Goal: Task Accomplishment & Management: Use online tool/utility

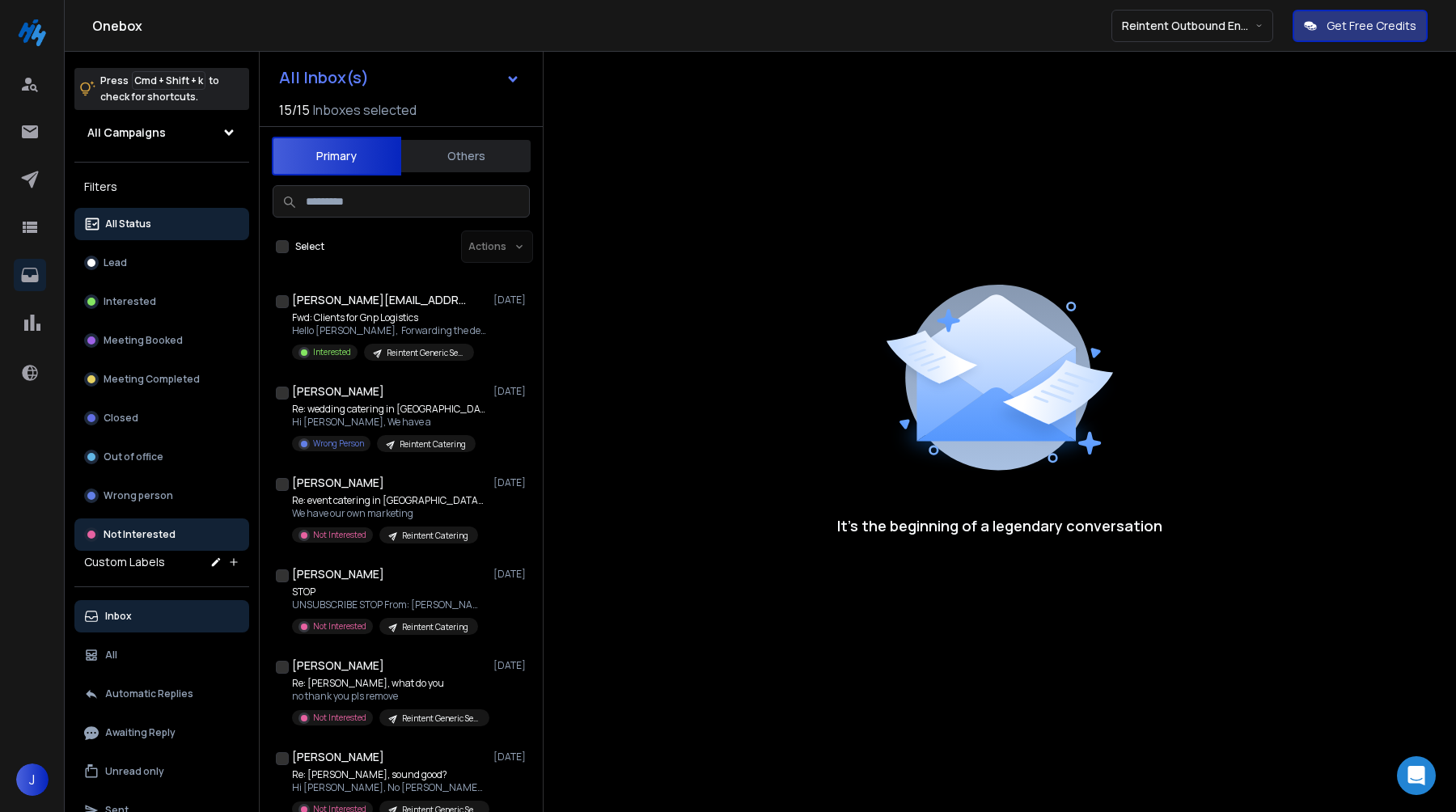
click at [158, 536] on p "Not Interested" at bounding box center [140, 534] width 72 height 13
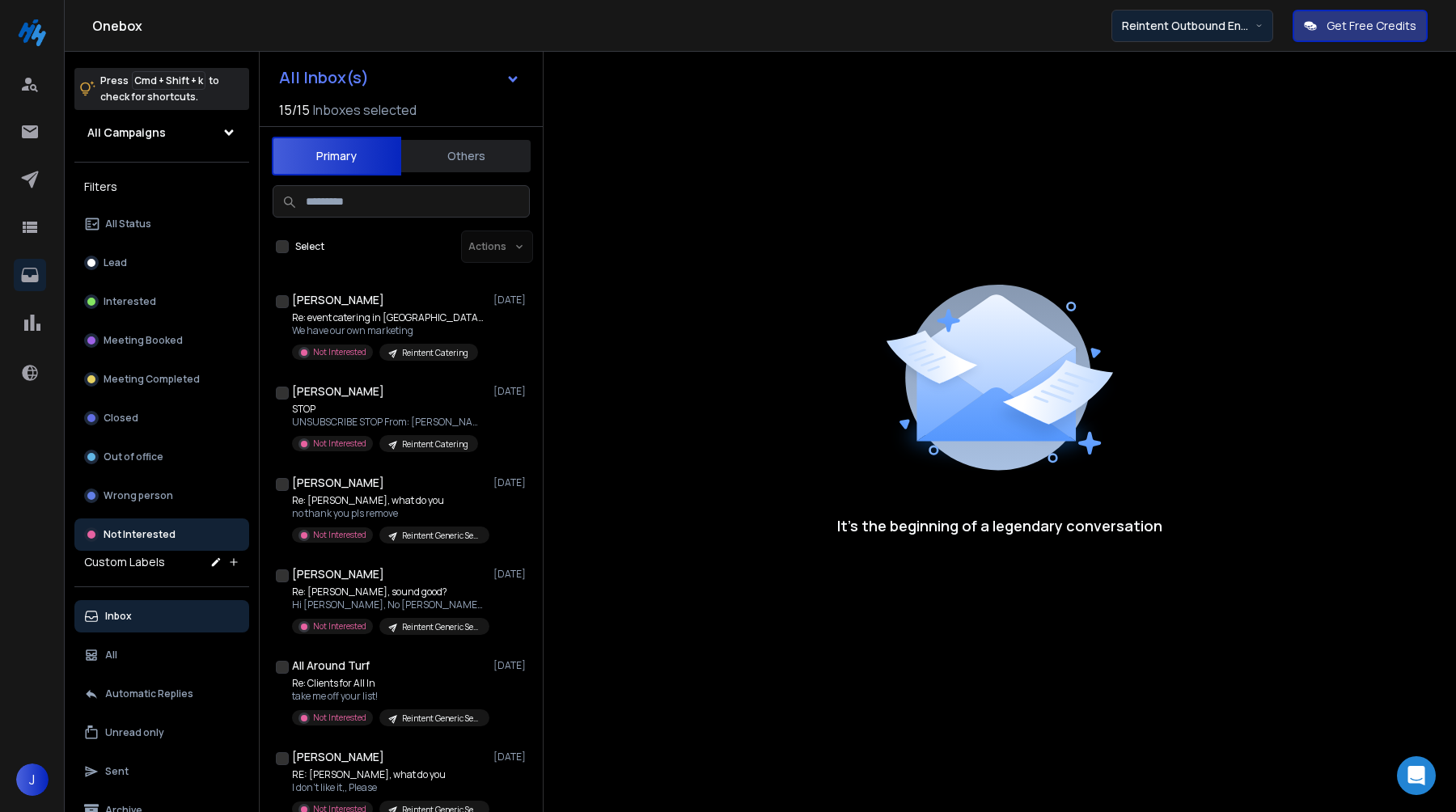
click at [1164, 22] on p "Reintent Outbound Engine — Powered by Hire Highs" at bounding box center [1188, 26] width 133 height 16
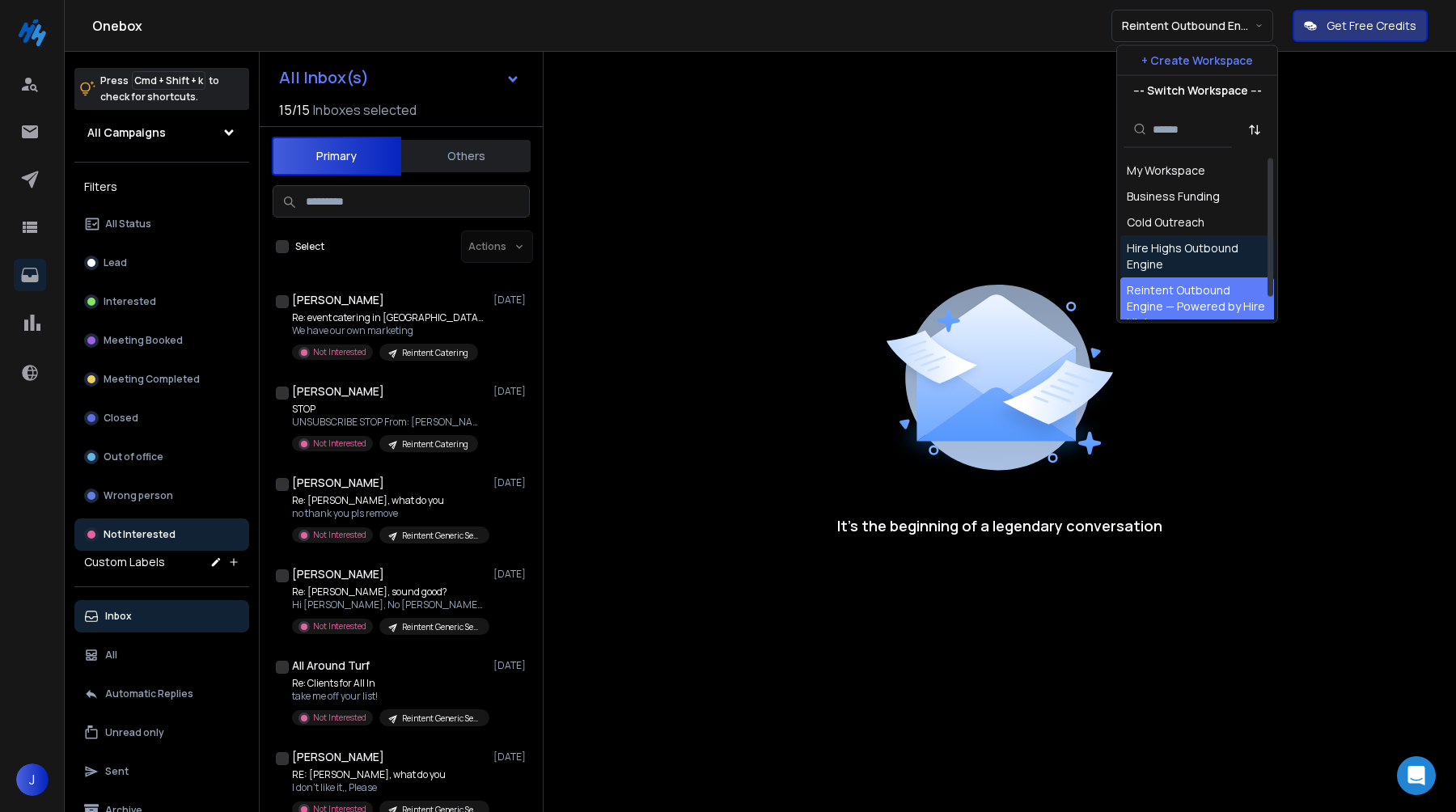
click at [1162, 245] on div "Hire Highs Outbound Engine" at bounding box center [1197, 256] width 140 height 32
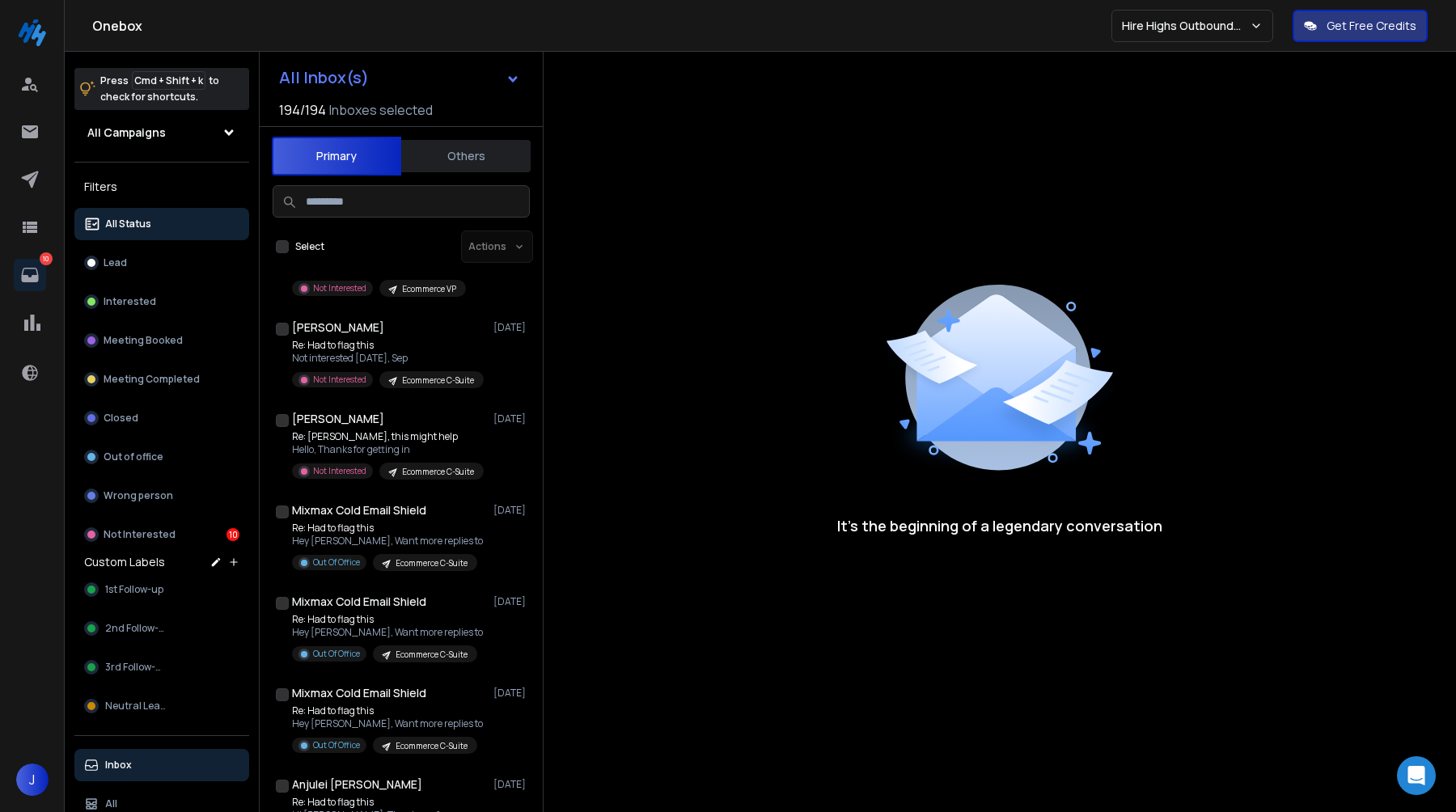
scroll to position [1255, 0]
